Goal: Information Seeking & Learning: Learn about a topic

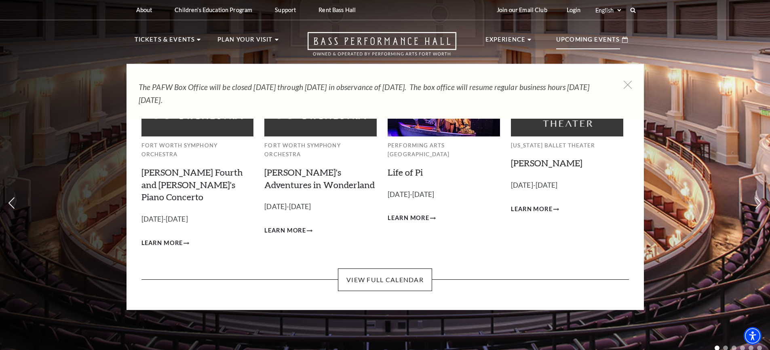
click at [594, 35] on p "Upcoming Events" at bounding box center [588, 42] width 64 height 15
click at [409, 269] on link "View Full Calendar" at bounding box center [385, 280] width 94 height 23
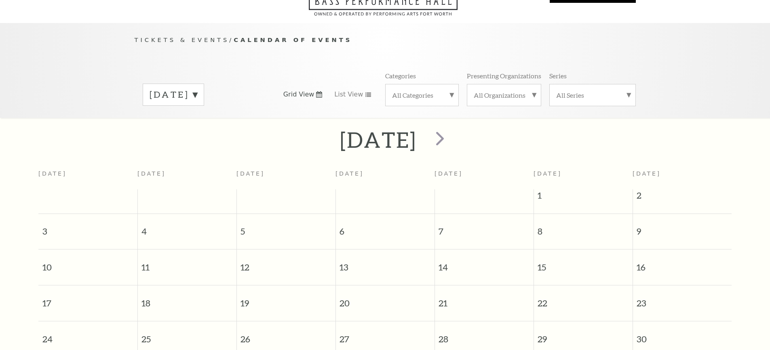
scroll to position [72, 0]
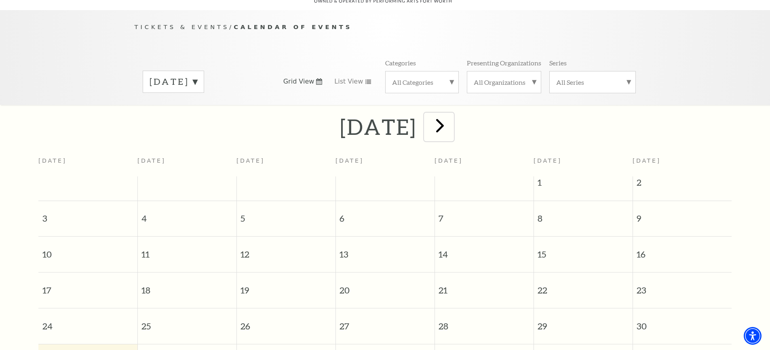
click at [451, 118] on span "next" at bounding box center [439, 125] width 23 height 23
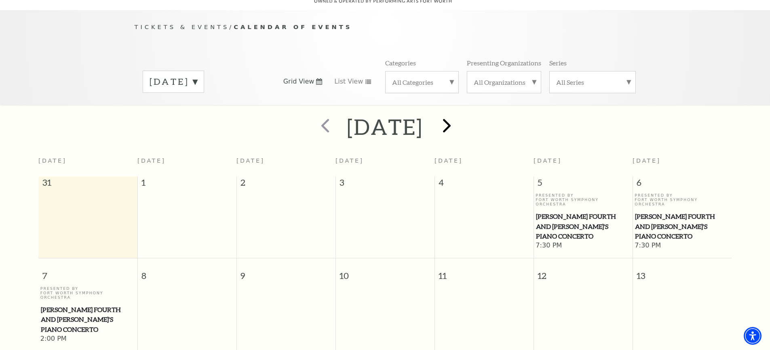
click at [468, 118] on div at bounding box center [445, 127] width 45 height 29
click at [458, 122] on span "next" at bounding box center [446, 125] width 23 height 23
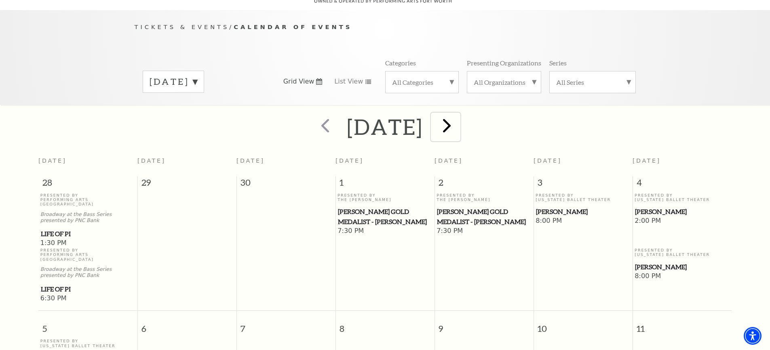
click at [458, 120] on span "next" at bounding box center [446, 125] width 23 height 23
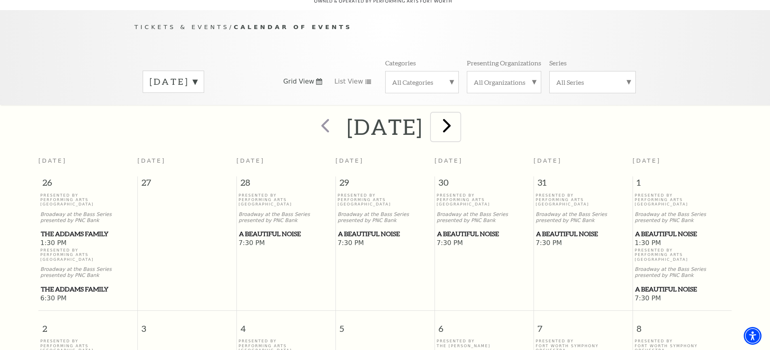
click at [458, 114] on span "next" at bounding box center [446, 125] width 23 height 23
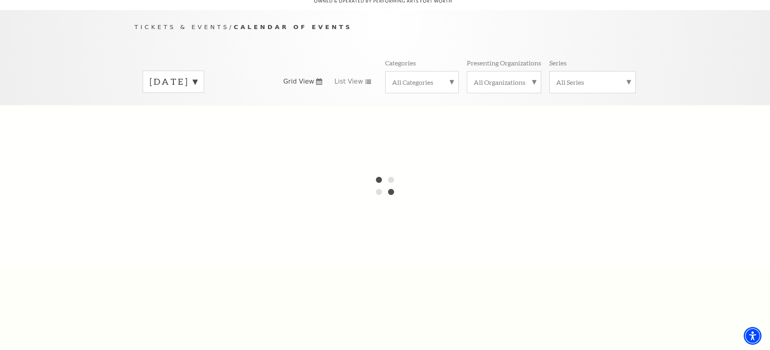
click at [204, 71] on div "November 2025" at bounding box center [173, 82] width 61 height 22
click at [199, 194] on div at bounding box center [385, 186] width 770 height 162
click at [167, 192] on div at bounding box center [385, 186] width 770 height 162
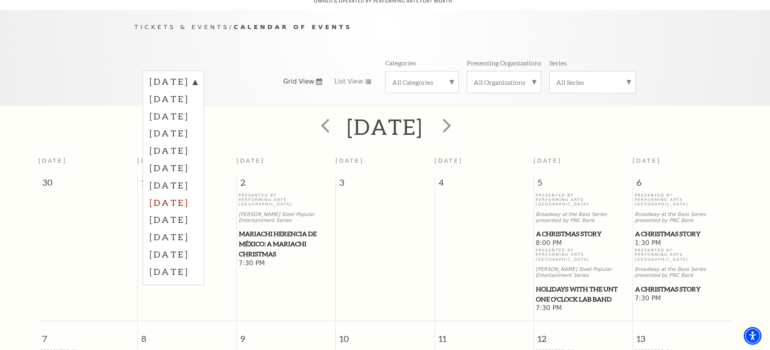
click at [197, 194] on label "March 2026" at bounding box center [174, 202] width 48 height 17
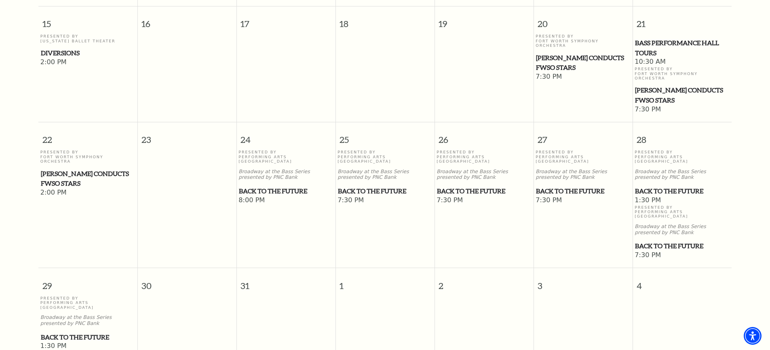
scroll to position [435, 0]
